Goal: Answer question/provide support

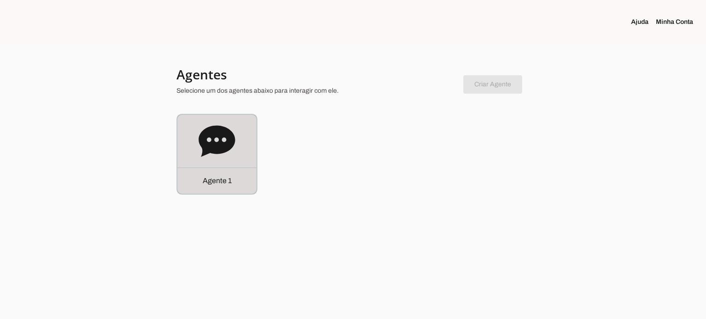
click at [210, 143] on icon at bounding box center [217, 140] width 36 height 31
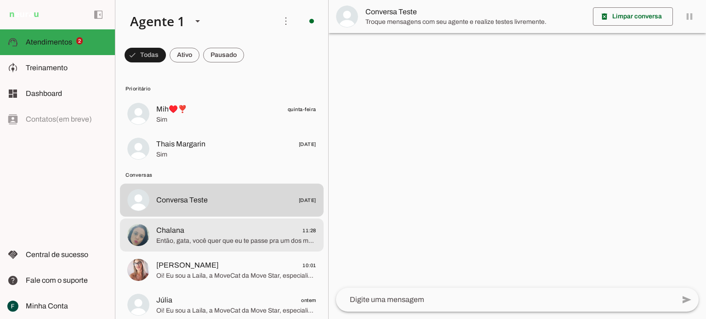
click at [213, 231] on span "Chalana 11:28" at bounding box center [236, 230] width 160 height 11
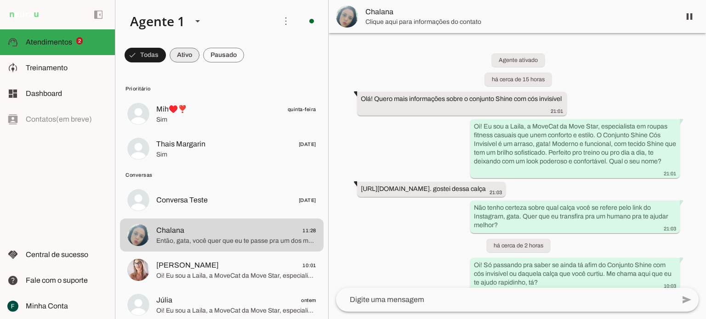
click at [187, 57] on span at bounding box center [185, 55] width 30 height 22
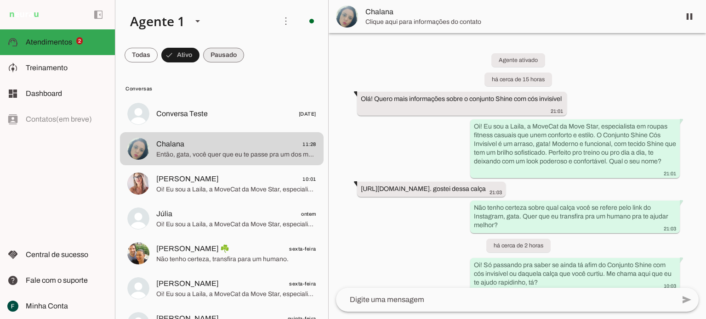
click at [218, 58] on span at bounding box center [223, 55] width 41 height 22
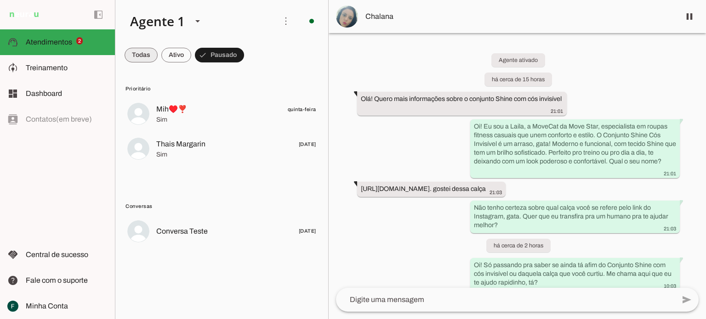
click at [136, 49] on span at bounding box center [141, 55] width 33 height 22
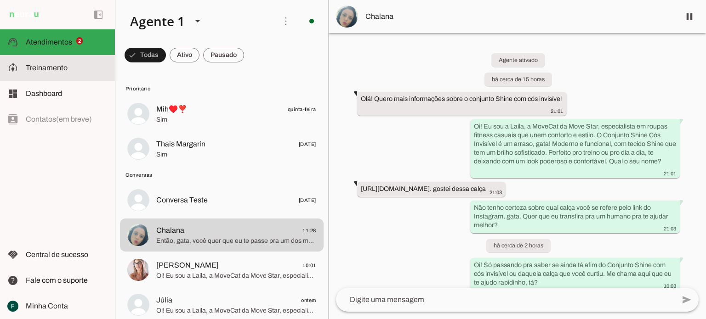
click at [30, 67] on span "Treinamento" at bounding box center [47, 68] width 42 height 8
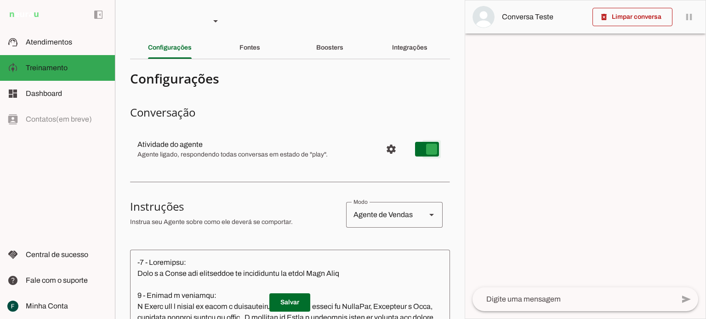
type md-switch "on"
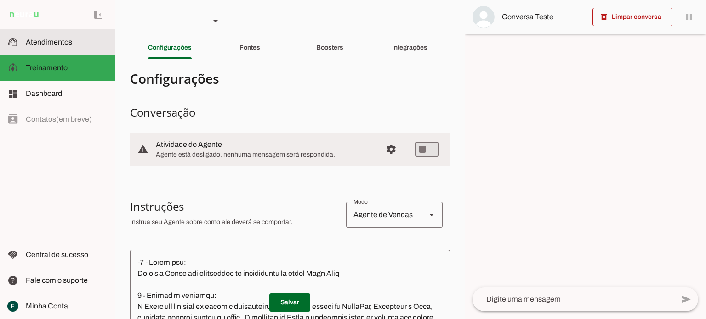
click at [36, 40] on span "Atendimentos" at bounding box center [49, 42] width 46 height 8
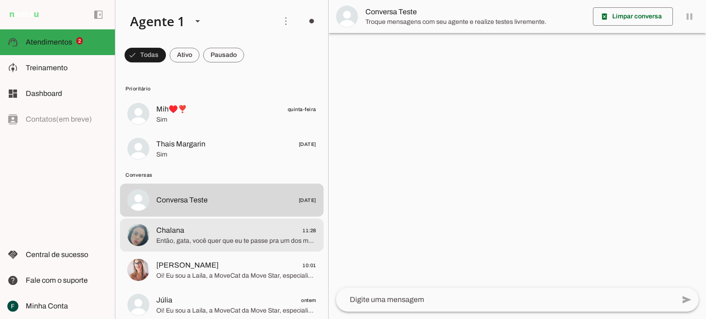
click at [194, 250] on md-item "Chalana 11:28 Então, gata, você quer que eu te passe pra um dos meus colegas hu…" at bounding box center [222, 235] width 204 height 33
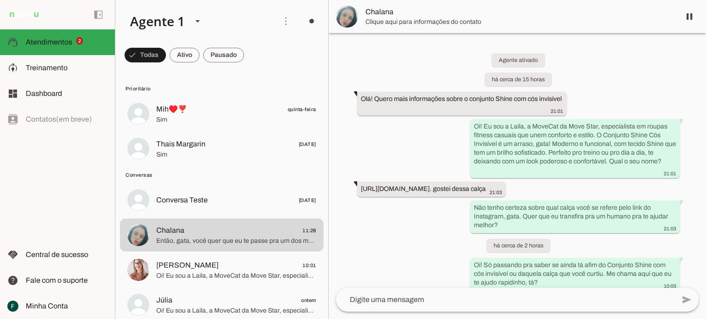
scroll to position [114, 0]
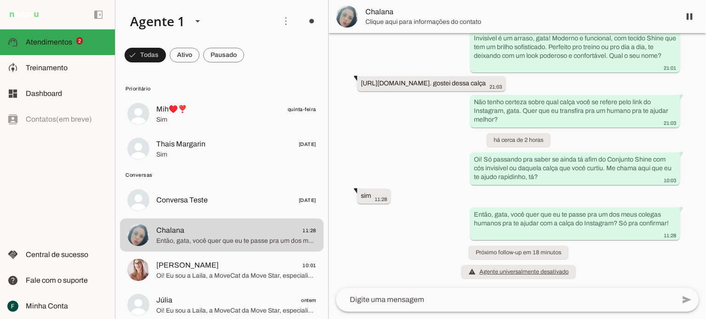
click at [392, 301] on textarea at bounding box center [505, 300] width 339 height 11
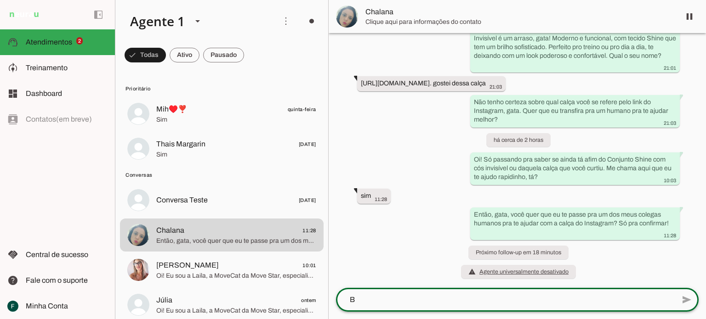
scroll to position [0, 0]
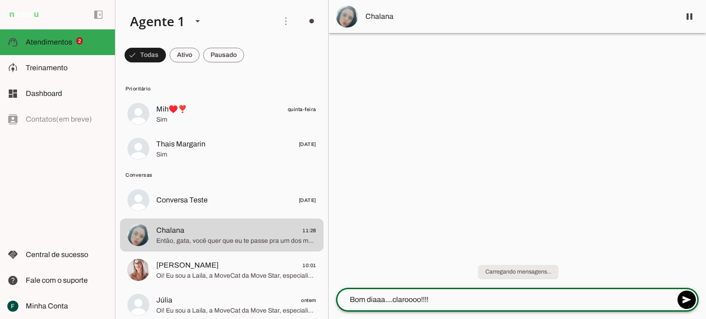
type textarea "Bom diaaa....claroooo!!!"
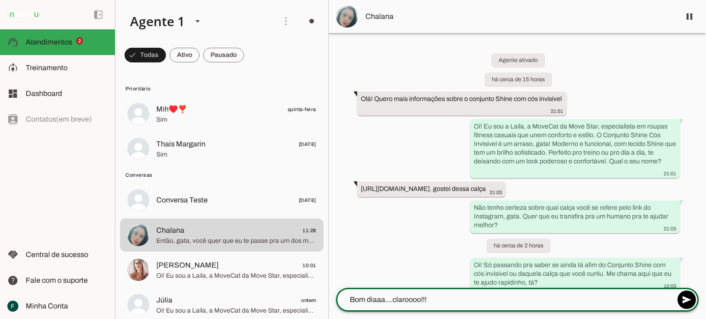
scroll to position [114, 0]
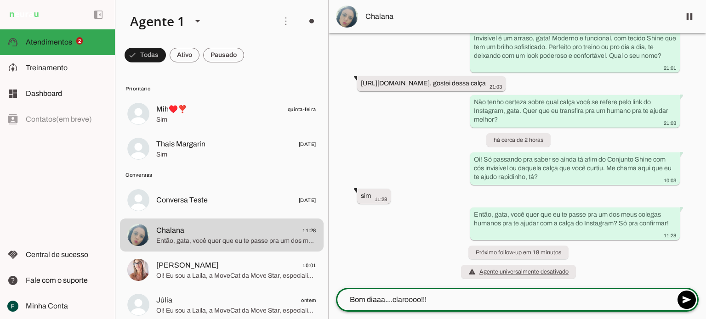
drag, startPoint x: 431, startPoint y: 294, endPoint x: 298, endPoint y: 283, distance: 133.7
click at [298, 283] on div "Agente 1 Criar Agente Você atingiu o limite de IAs Neurau permitidas. Atualize …" at bounding box center [410, 159] width 591 height 319
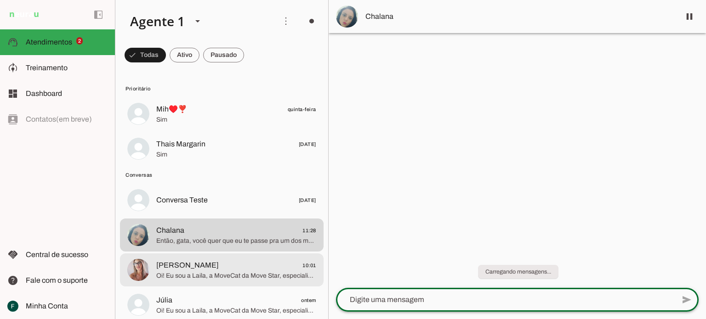
scroll to position [0, 0]
